Goal: Information Seeking & Learning: Learn about a topic

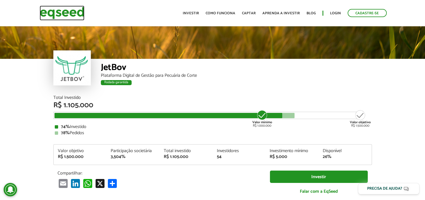
click at [55, 16] on img at bounding box center [62, 13] width 45 height 15
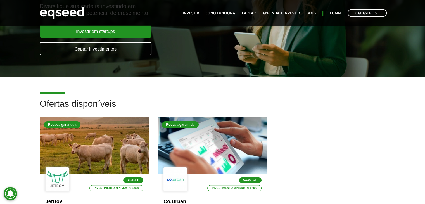
scroll to position [112, 0]
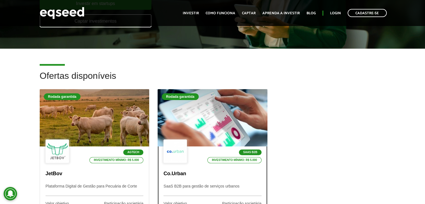
click at [202, 121] on div at bounding box center [213, 118] width 132 height 69
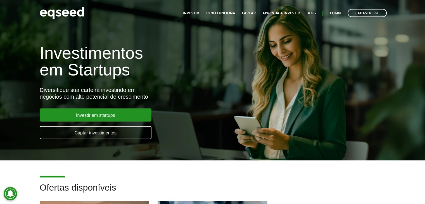
scroll to position [107, 0]
